Goal: Communication & Community: Answer question/provide support

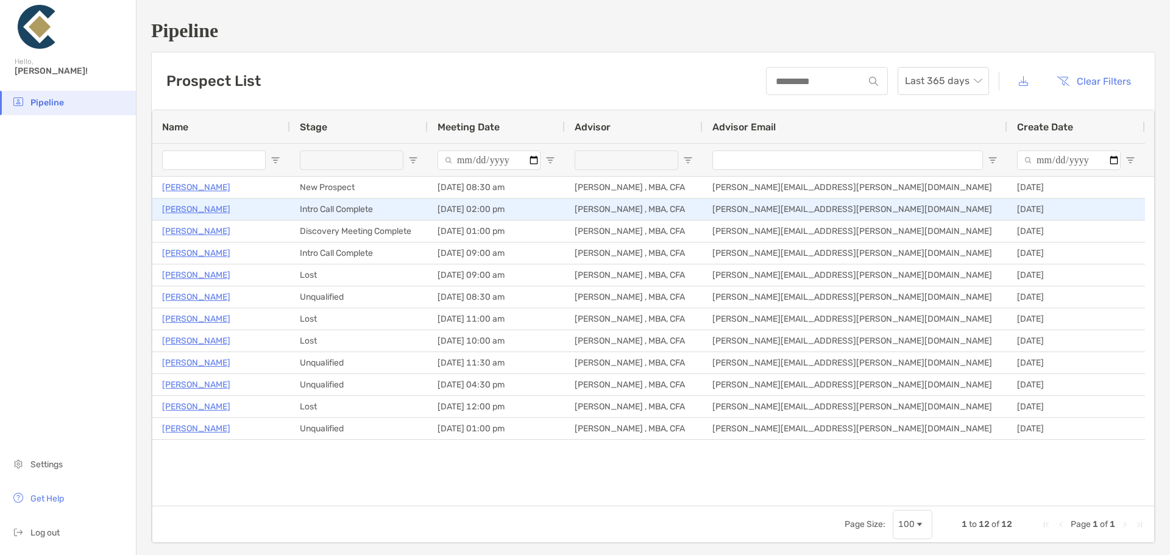
click at [187, 209] on p "[PERSON_NAME]" at bounding box center [196, 209] width 68 height 15
click at [171, 208] on p "[PERSON_NAME]" at bounding box center [196, 209] width 68 height 15
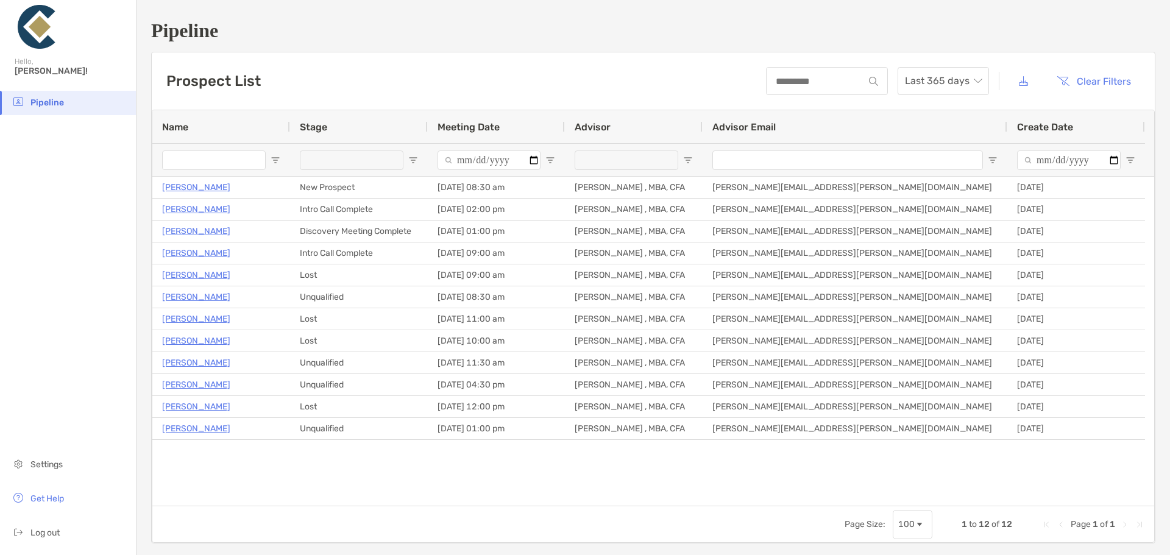
click at [339, 486] on div "Thomas Liles New Prospect 09/10/2025 - 08:30 am Peter Sengelmann , MBA, CFA pet…" at bounding box center [653, 341] width 1002 height 329
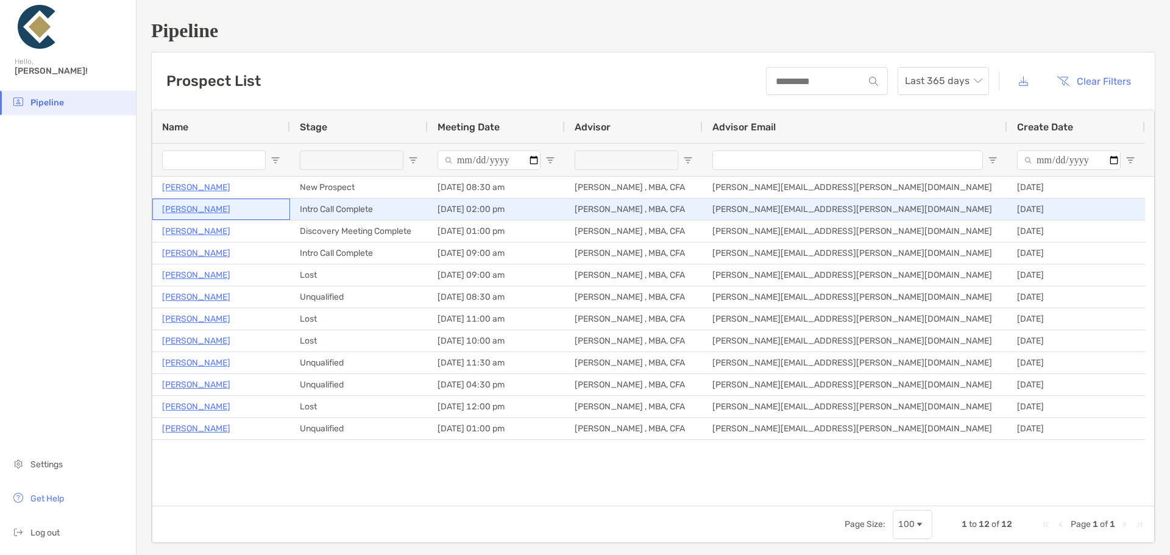
click at [193, 205] on p "[PERSON_NAME]" at bounding box center [196, 209] width 68 height 15
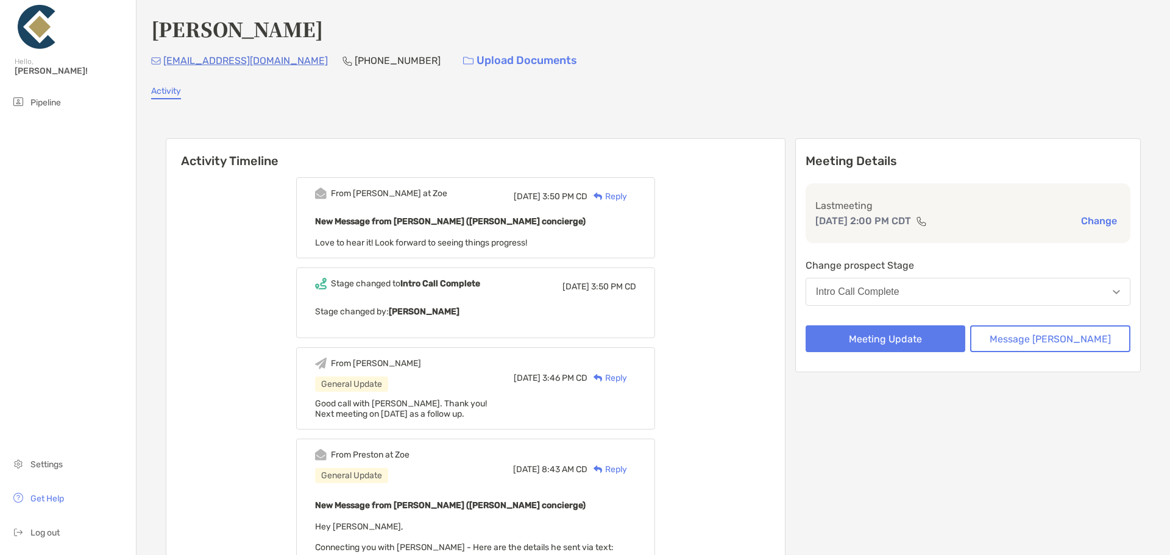
click at [694, 97] on div "Activity" at bounding box center [653, 92] width 1004 height 13
click at [861, 300] on button "Intro Call Complete" at bounding box center [968, 292] width 325 height 28
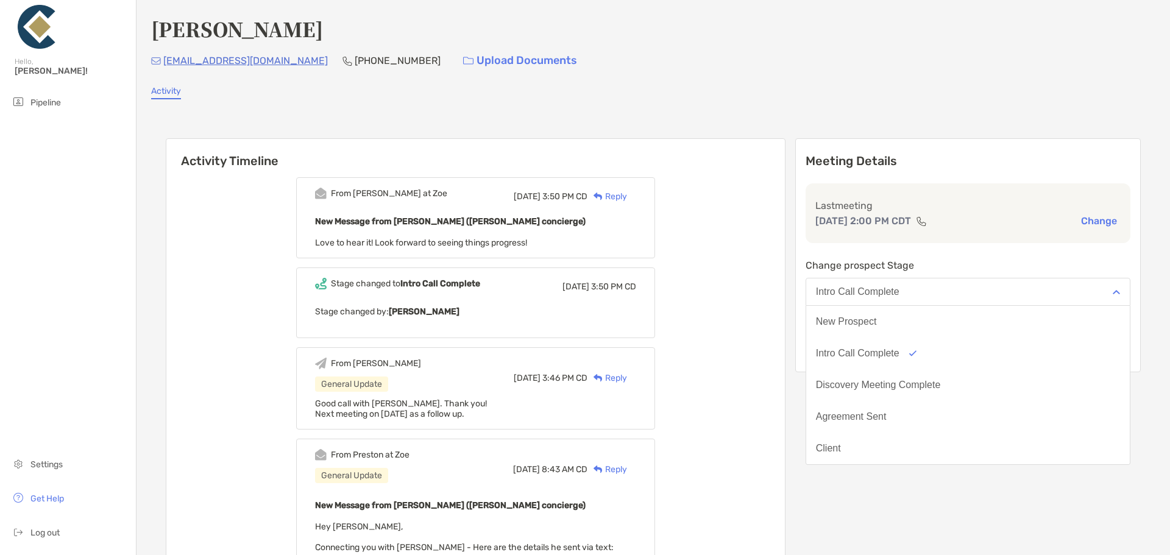
click at [787, 104] on div "Joseph Bell jpbell100@gmail.com (813) 352-5542 Upload Documents Activity Activi…" at bounding box center [654, 409] width 1034 height 818
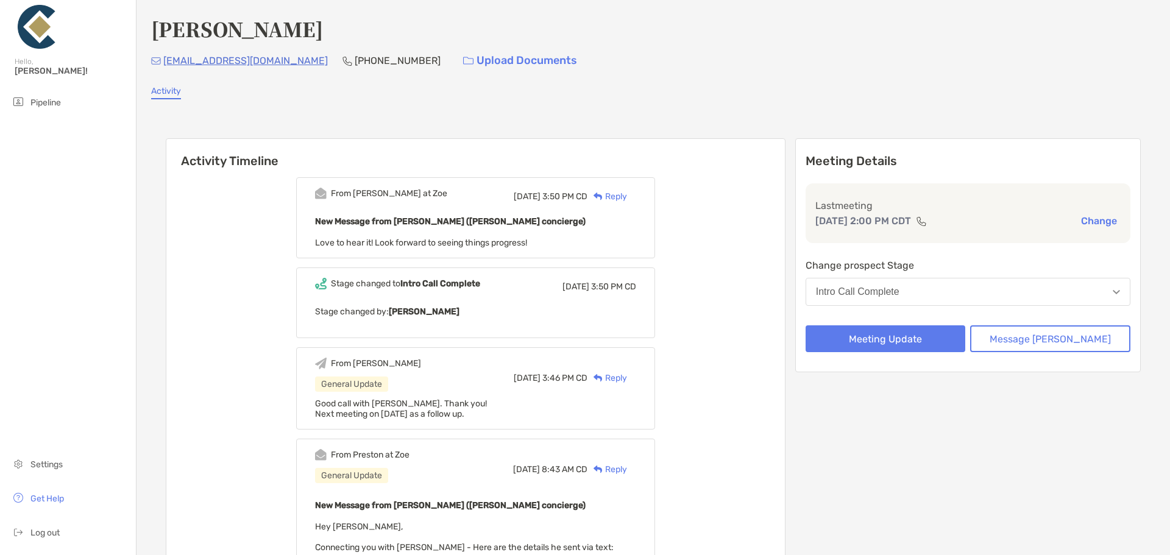
click at [912, 378] on div "Meeting Details Last meeting Sep 9, 2:00 PM CDT Change Change prospect Stage In…" at bounding box center [968, 455] width 346 height 635
click at [899, 286] on div "Intro Call Complete" at bounding box center [857, 291] width 83 height 11
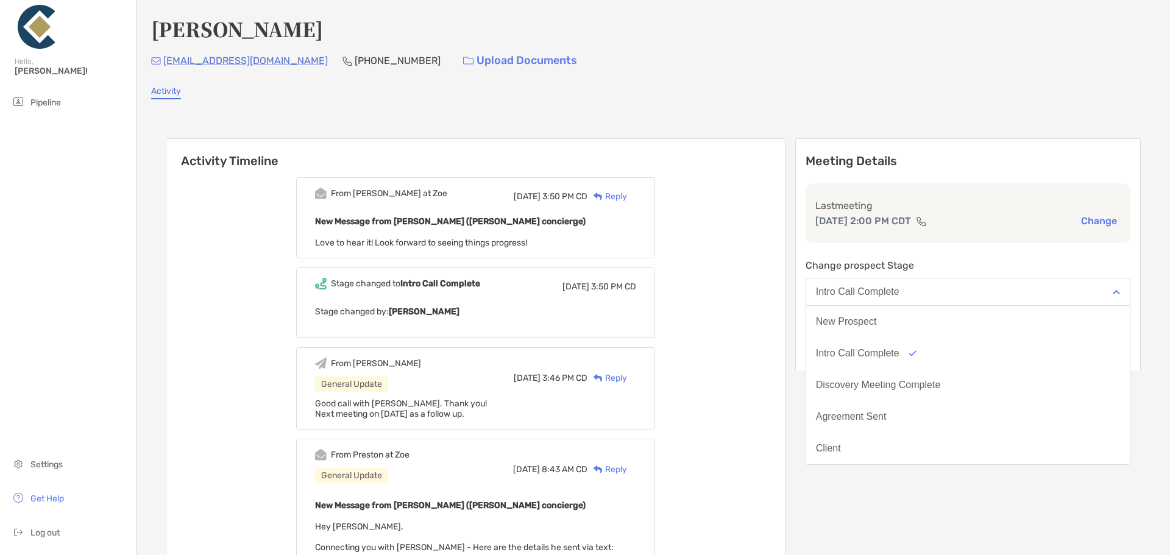
click at [824, 97] on div "Activity" at bounding box center [653, 92] width 1004 height 13
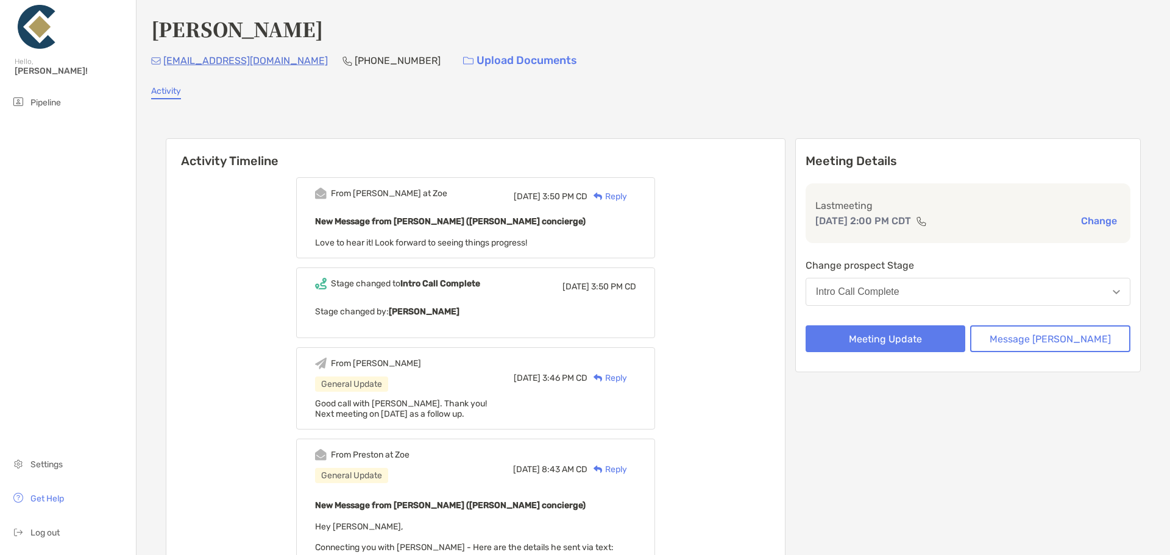
click at [627, 197] on div "Reply" at bounding box center [607, 196] width 40 height 13
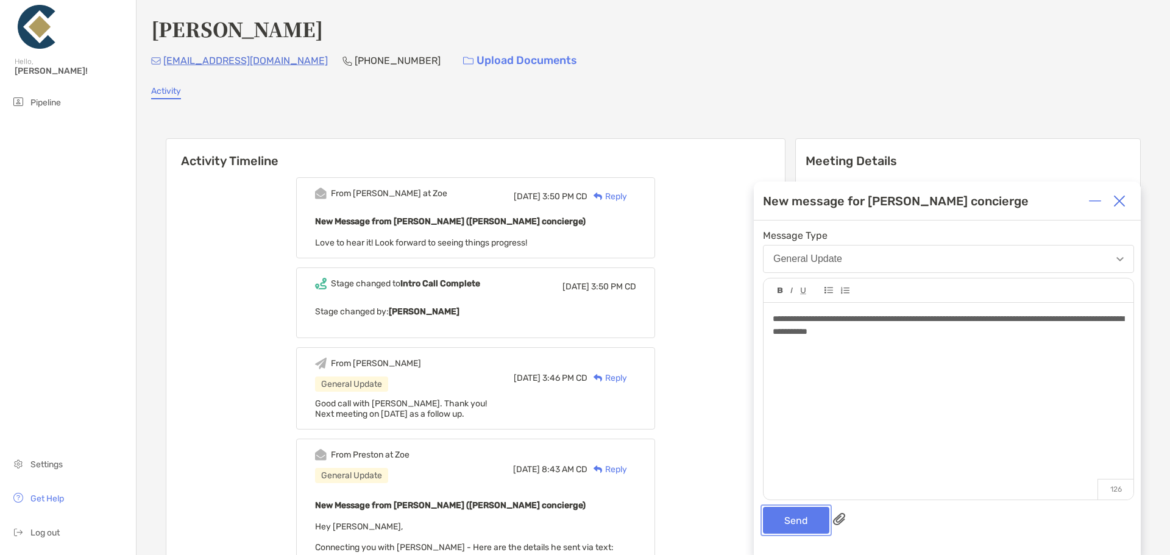
click at [796, 516] on button "Send" at bounding box center [796, 520] width 66 height 27
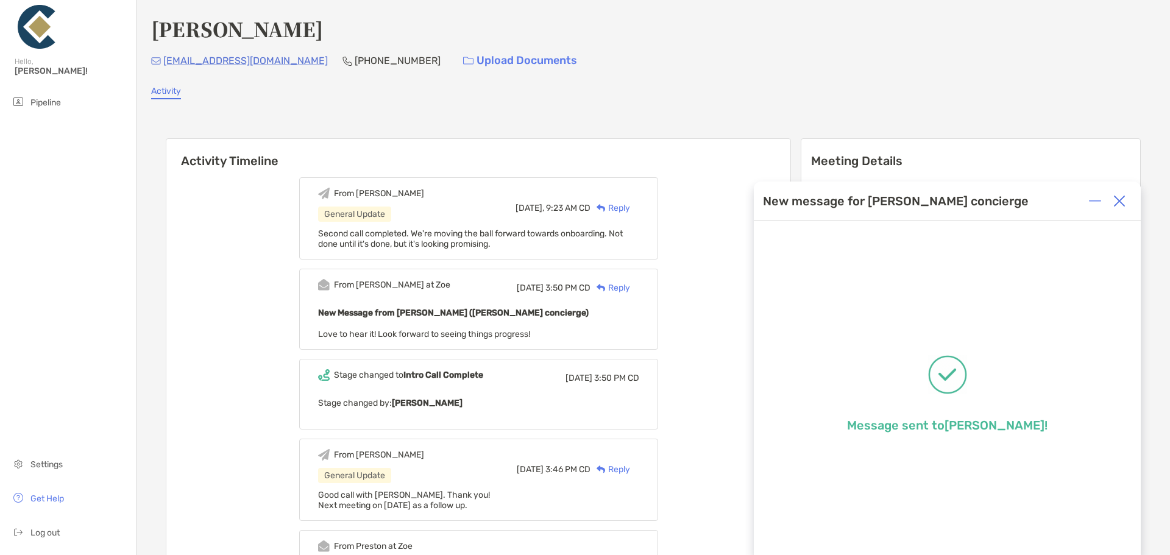
click at [1119, 197] on img at bounding box center [1119, 201] width 12 height 12
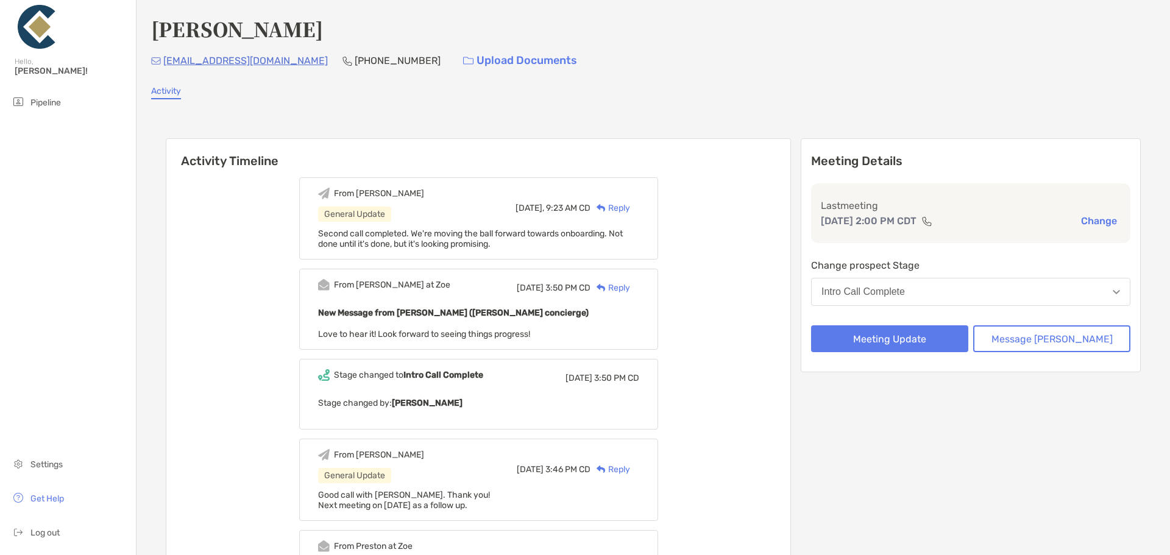
click at [630, 204] on div "Reply" at bounding box center [611, 208] width 40 height 13
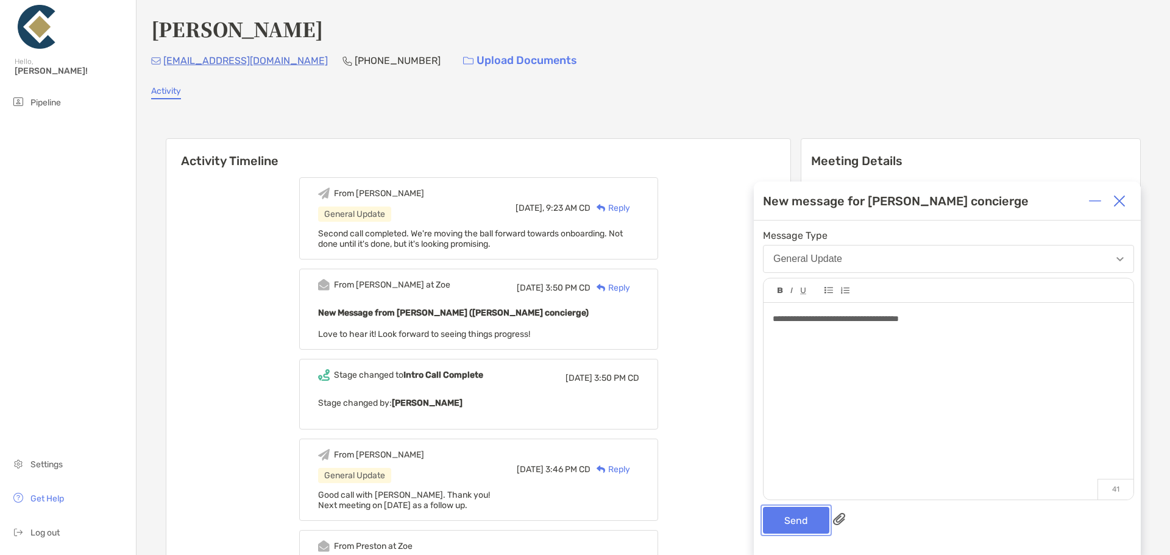
click at [801, 523] on button "Send" at bounding box center [796, 520] width 66 height 27
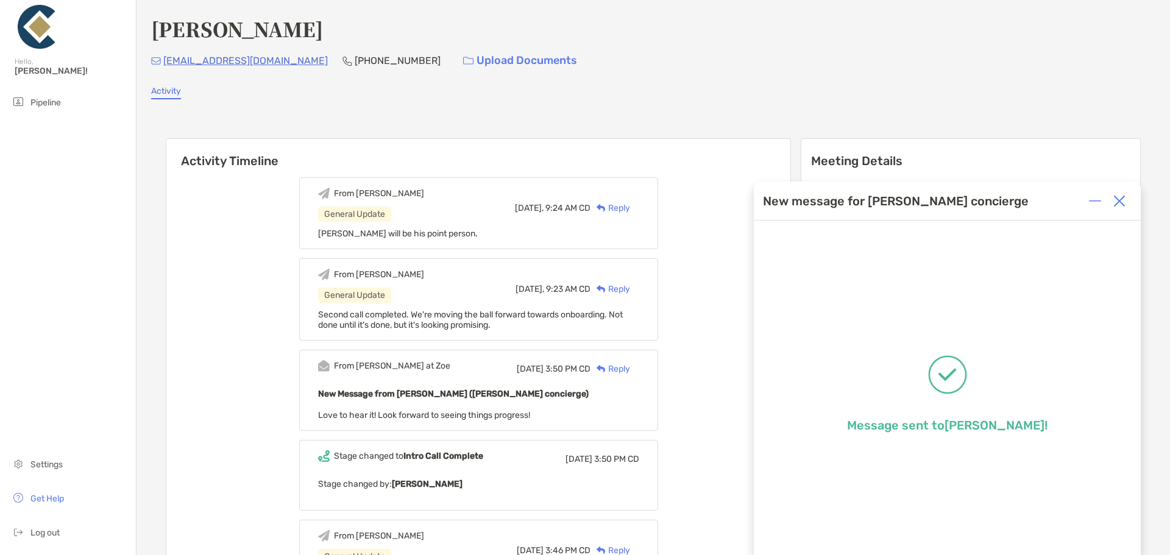
click at [472, 103] on div "Joseph Bell jpbell100@gmail.com (813) 352-5542 Upload Documents Activity Activi…" at bounding box center [654, 495] width 1034 height 990
click at [1119, 197] on img at bounding box center [1119, 201] width 12 height 12
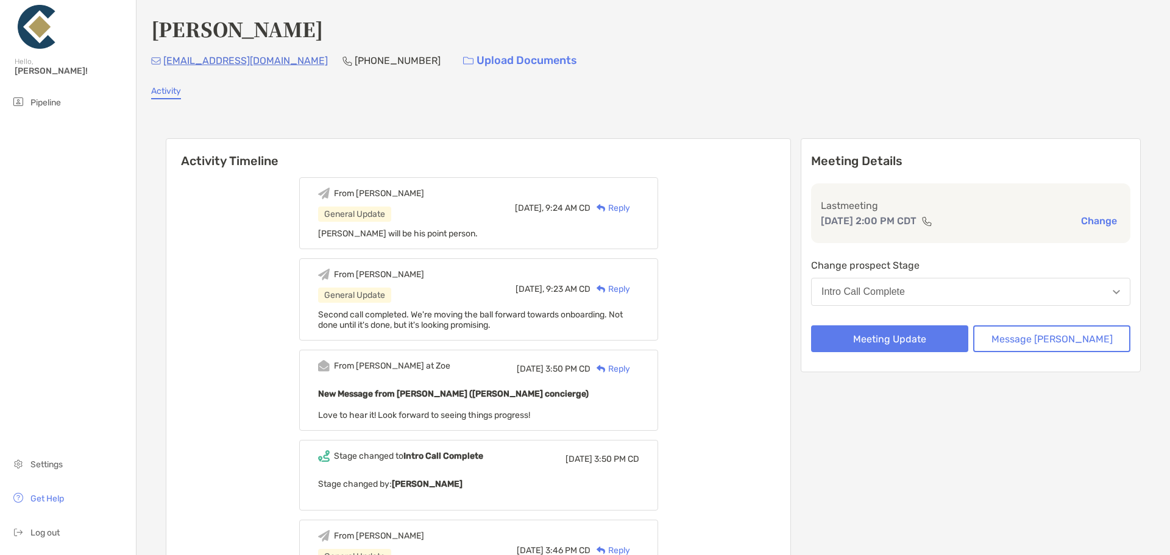
click at [481, 117] on div "Activity Timeline From Peter General Update Today, 9:24 AM CD Reply Nicholas Pa…" at bounding box center [653, 544] width 1004 height 864
drag, startPoint x: 361, startPoint y: 62, endPoint x: 149, endPoint y: 62, distance: 212.1
click at [149, 62] on div "[PERSON_NAME] [EMAIL_ADDRESS][DOMAIN_NAME] [PHONE_NUMBER] Upload Documents Acti…" at bounding box center [654, 495] width 1034 height 990
copy div "[EMAIL_ADDRESS][DOMAIN_NAME] [PHONE_NUMBER]"
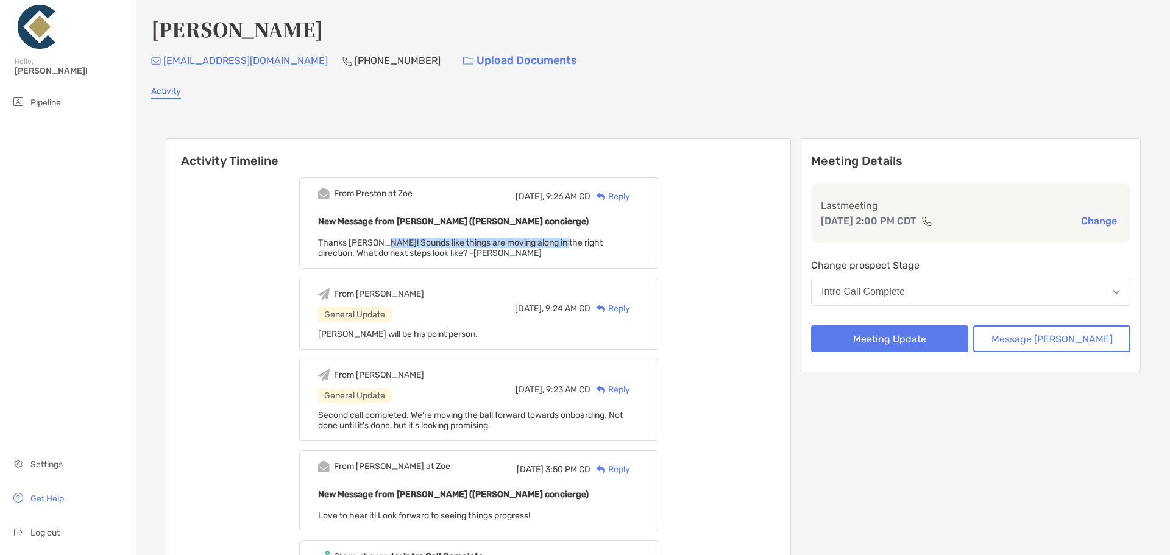
drag, startPoint x: 402, startPoint y: 244, endPoint x: 578, endPoint y: 237, distance: 176.2
click at [578, 237] on div "New Message from Preston Buhrmaster (Zoe concierge) Thanks Peter! Sounds like t…" at bounding box center [478, 236] width 321 height 44
click at [630, 196] on div "Reply" at bounding box center [611, 196] width 40 height 13
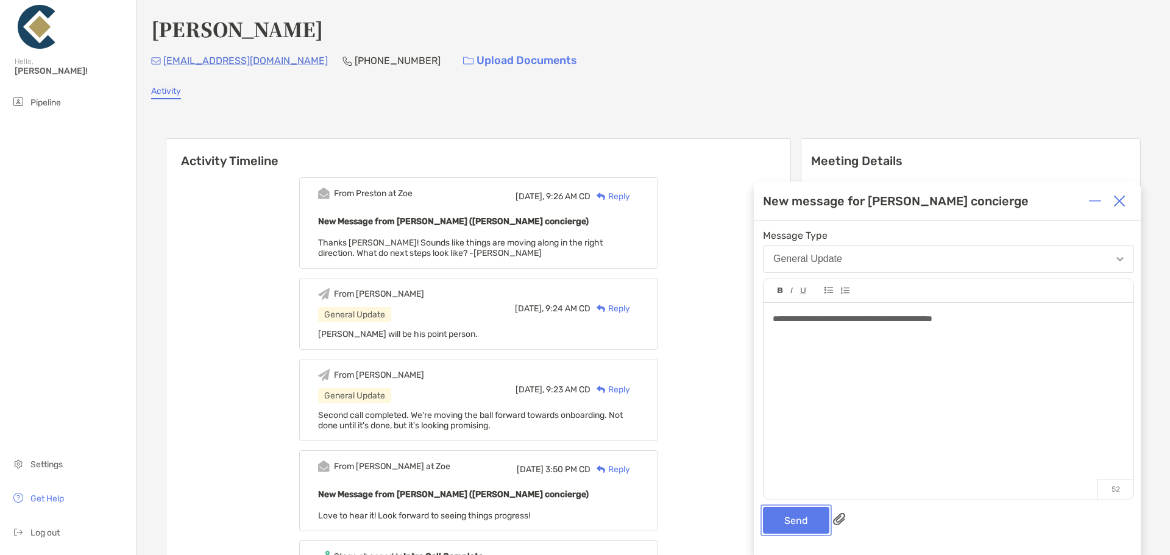
click at [791, 530] on button "Send" at bounding box center [796, 520] width 66 height 27
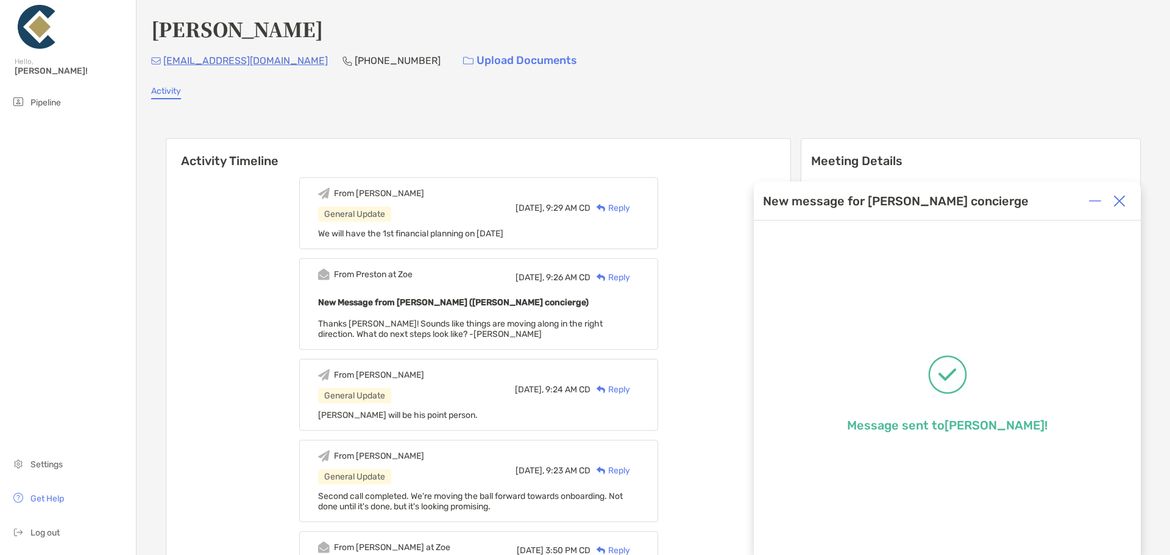
click at [1117, 204] on img at bounding box center [1119, 201] width 12 height 12
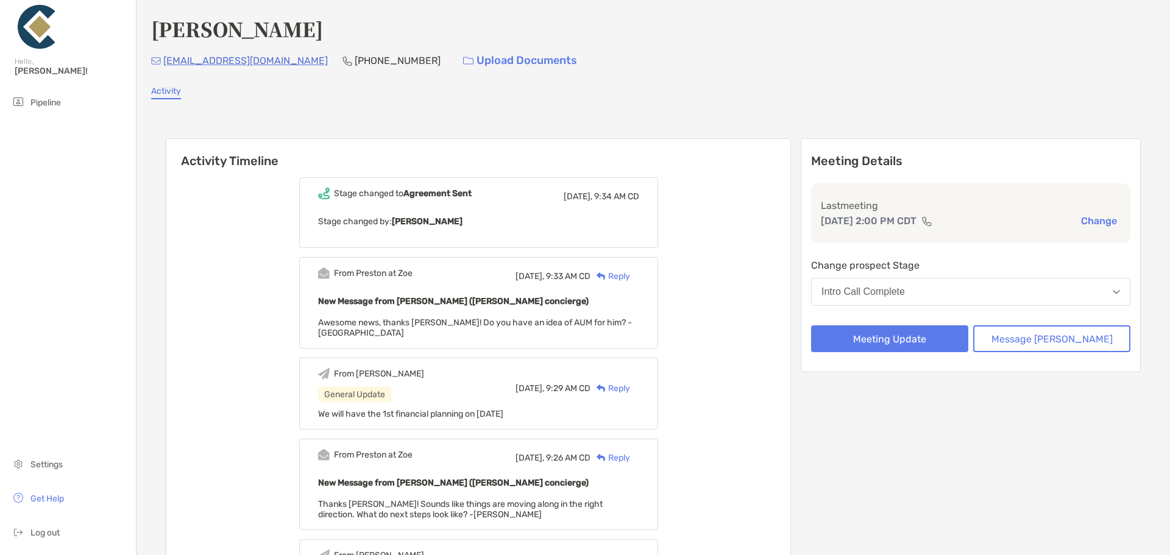
click at [714, 62] on div "jpbell100@gmail.com (813) 352-5542 Upload Documents" at bounding box center [653, 61] width 1004 height 26
drag, startPoint x: 193, startPoint y: 280, endPoint x: 244, endPoint y: 291, distance: 51.6
click at [630, 278] on div "Reply" at bounding box center [611, 276] width 40 height 13
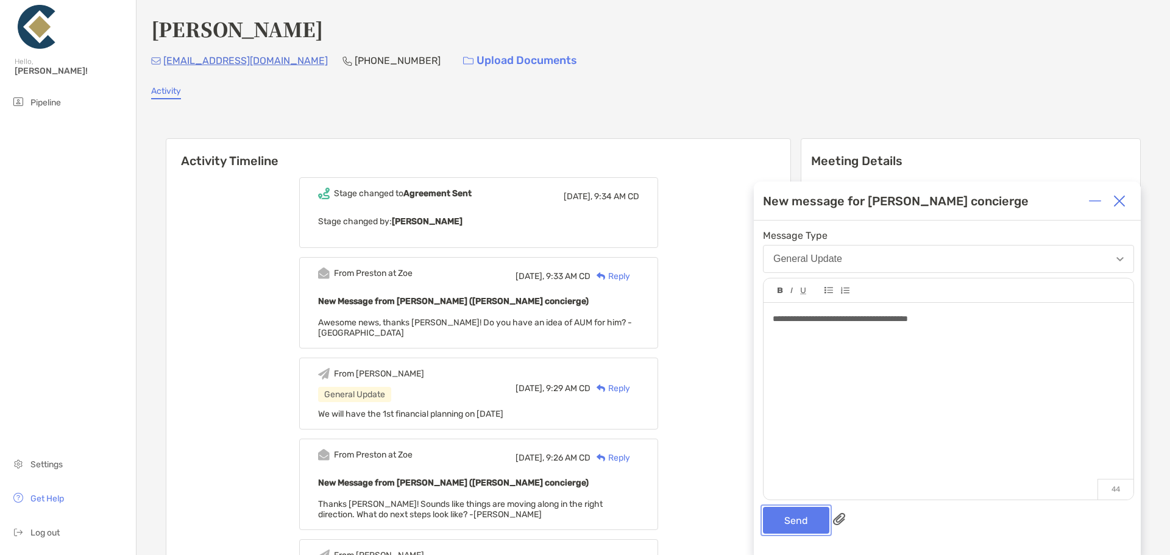
click at [789, 522] on button "Send" at bounding box center [796, 520] width 66 height 27
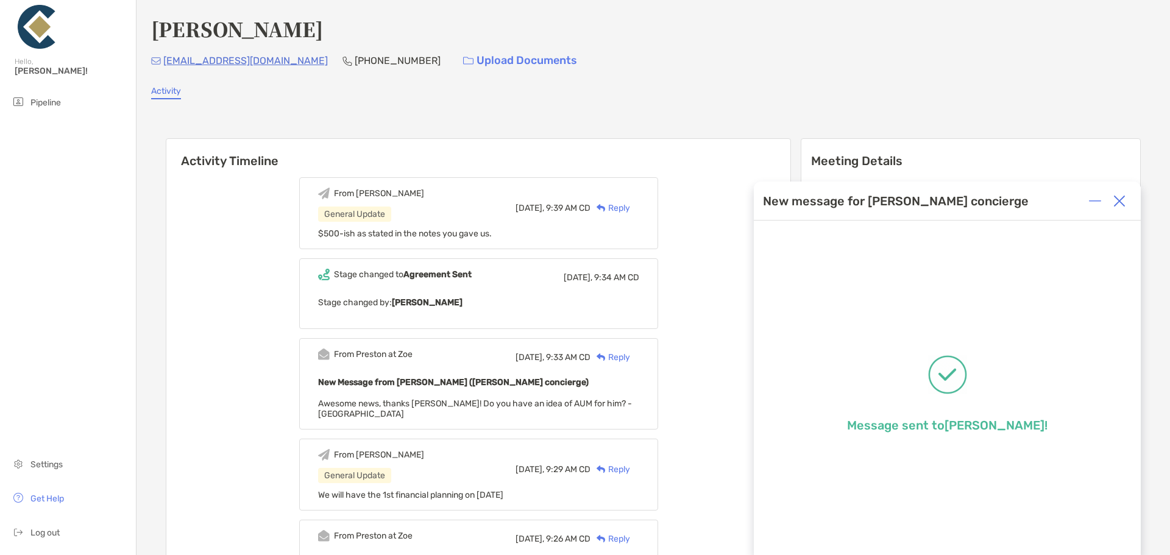
click at [1119, 201] on img at bounding box center [1119, 201] width 12 height 12
